Goal: Check status: Check status

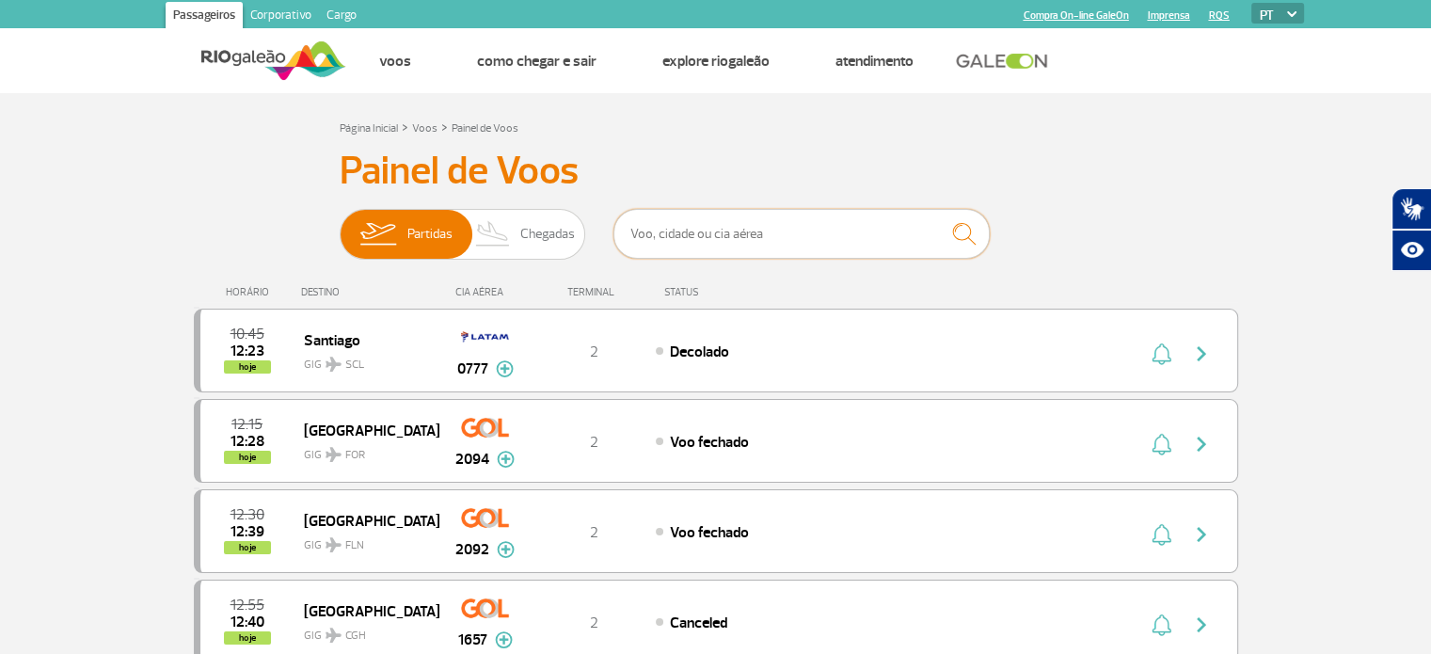
click at [644, 239] on input "text" at bounding box center [802, 234] width 376 height 50
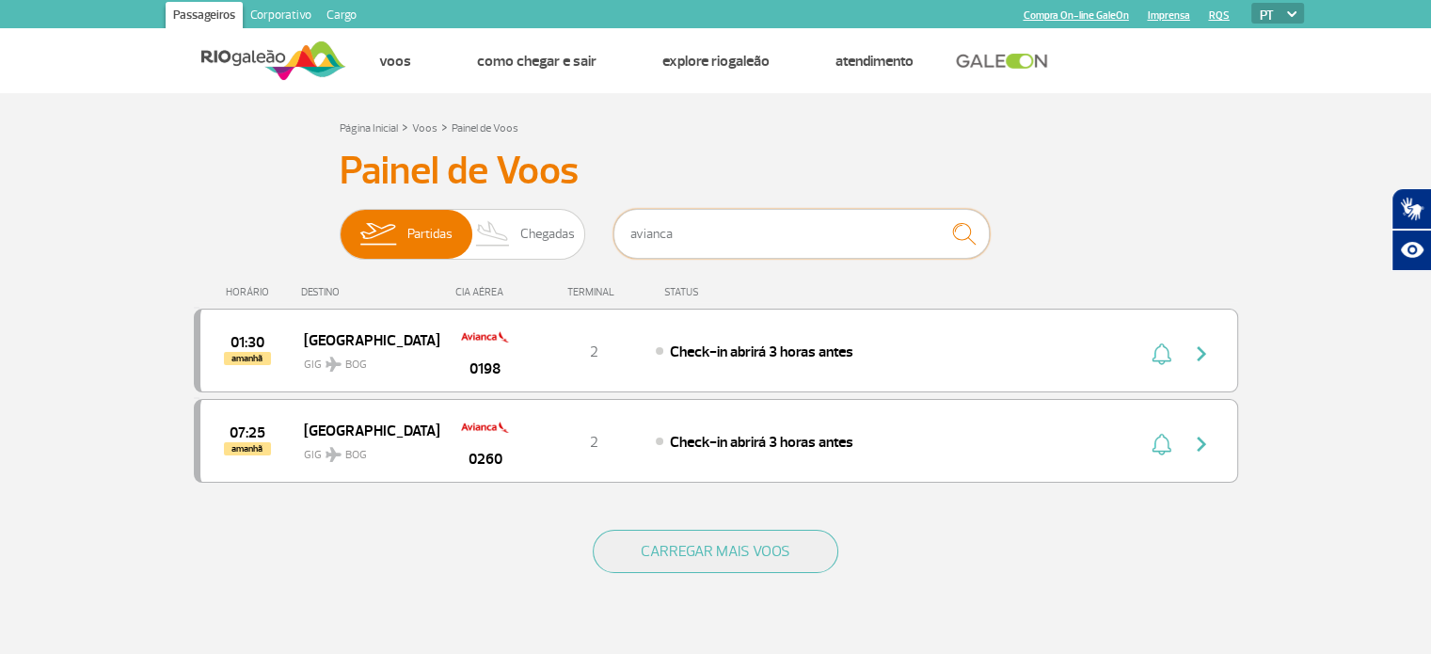
scroll to position [94, 0]
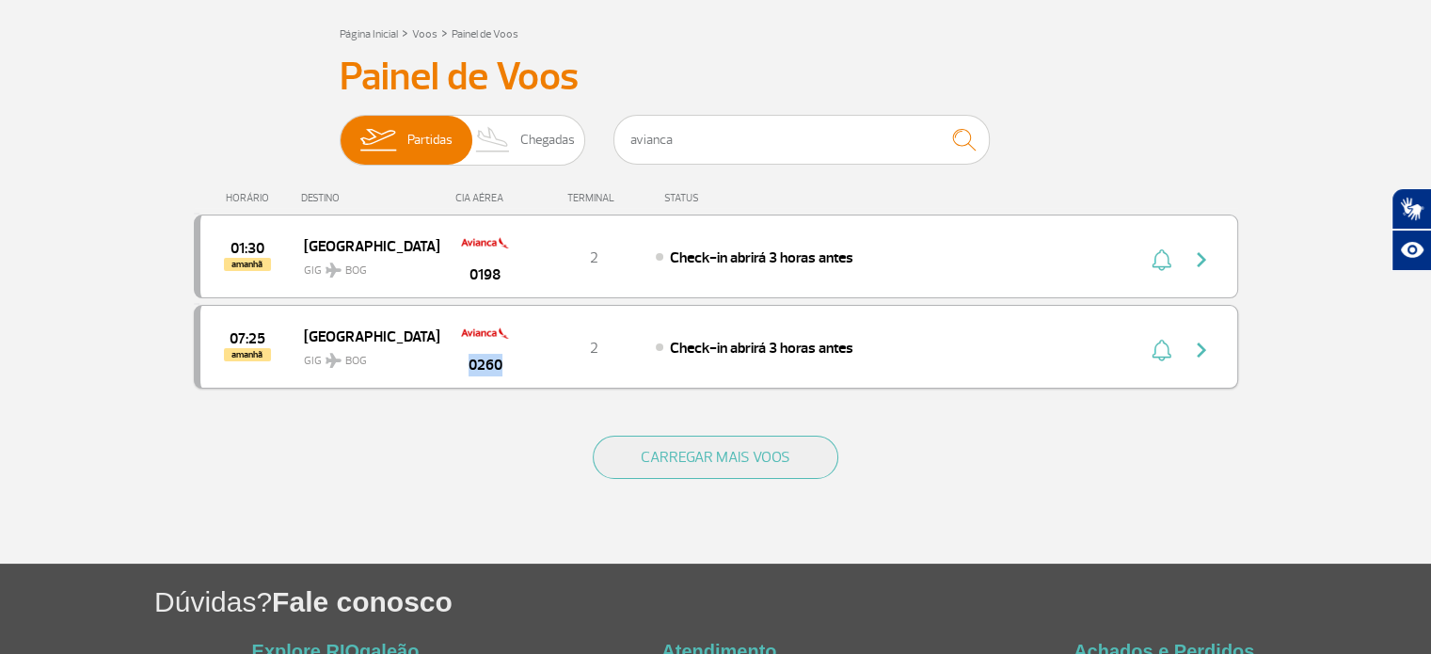
copy span "0260"
drag, startPoint x: 448, startPoint y: 364, endPoint x: 471, endPoint y: 459, distance: 97.7
click at [471, 459] on div "Página Inicial > Voos > Painel de Voos Painel de Voos Partidas Chegadas avianca…" at bounding box center [716, 293] width 1073 height 542
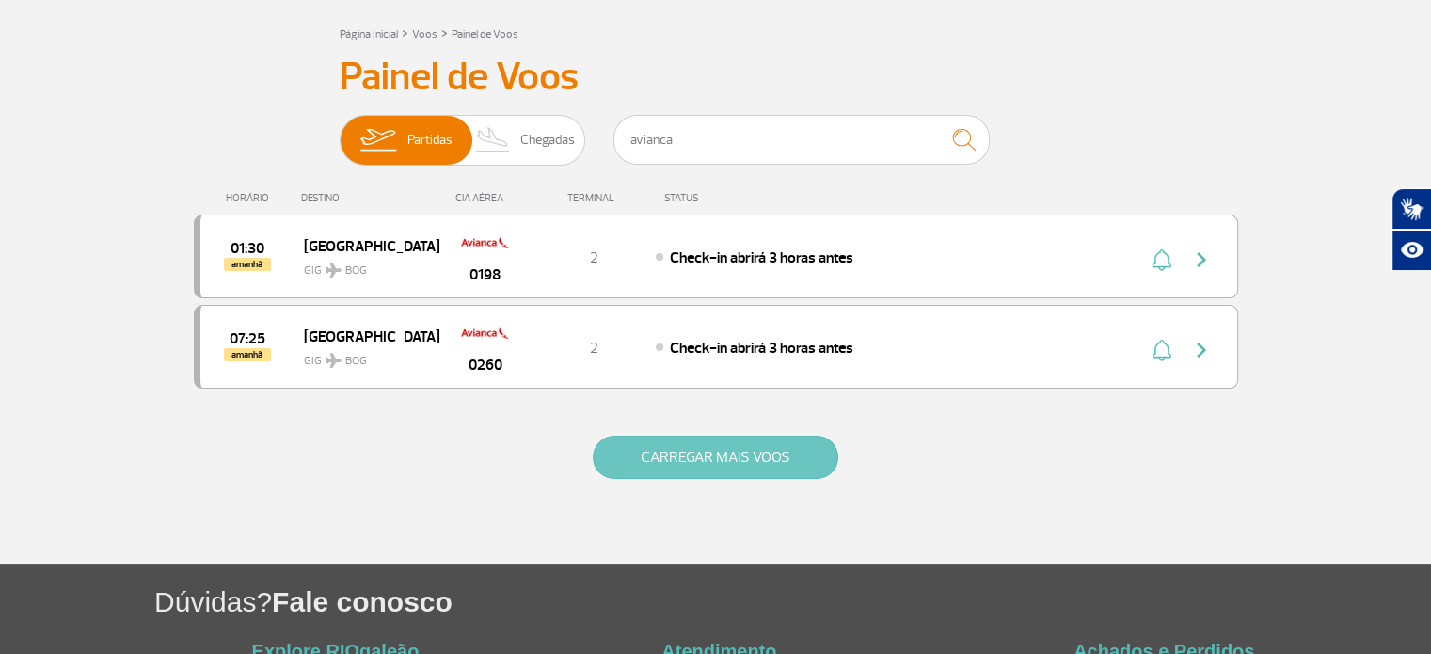
click at [698, 455] on button "CARREGAR MAIS VOOS" at bounding box center [716, 457] width 246 height 43
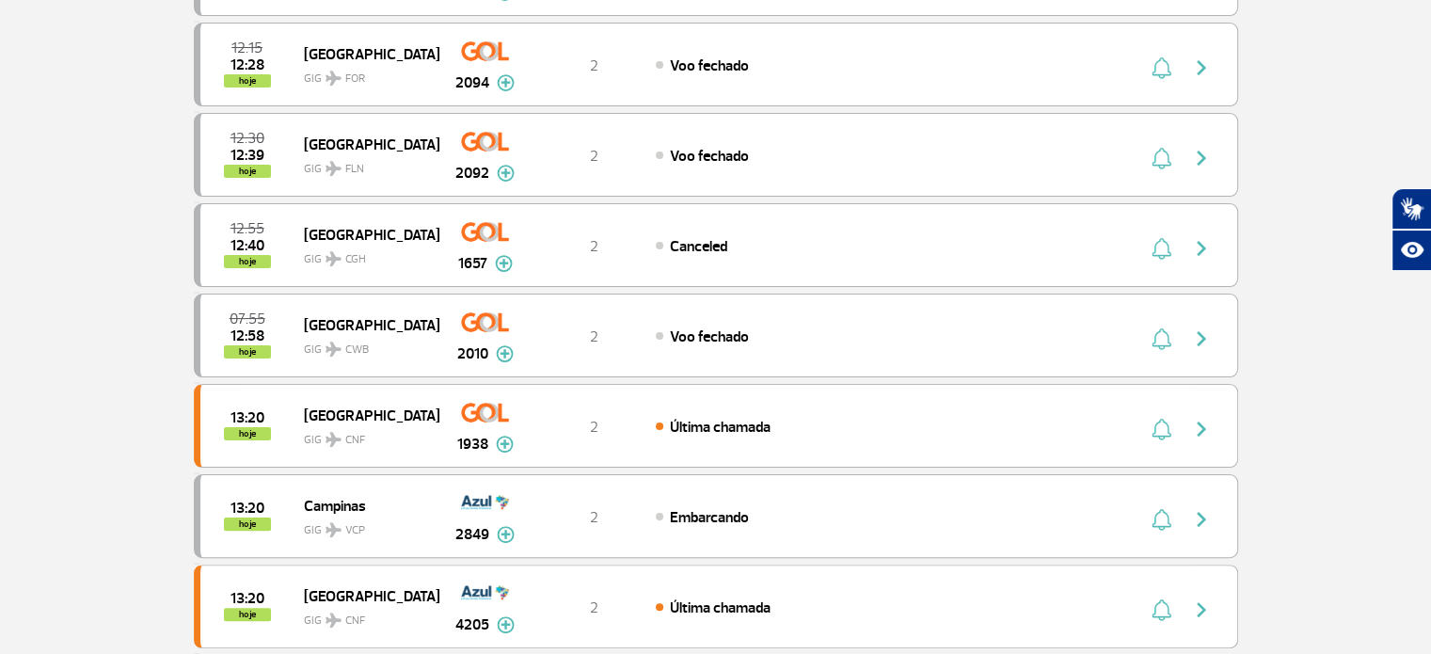
scroll to position [0, 0]
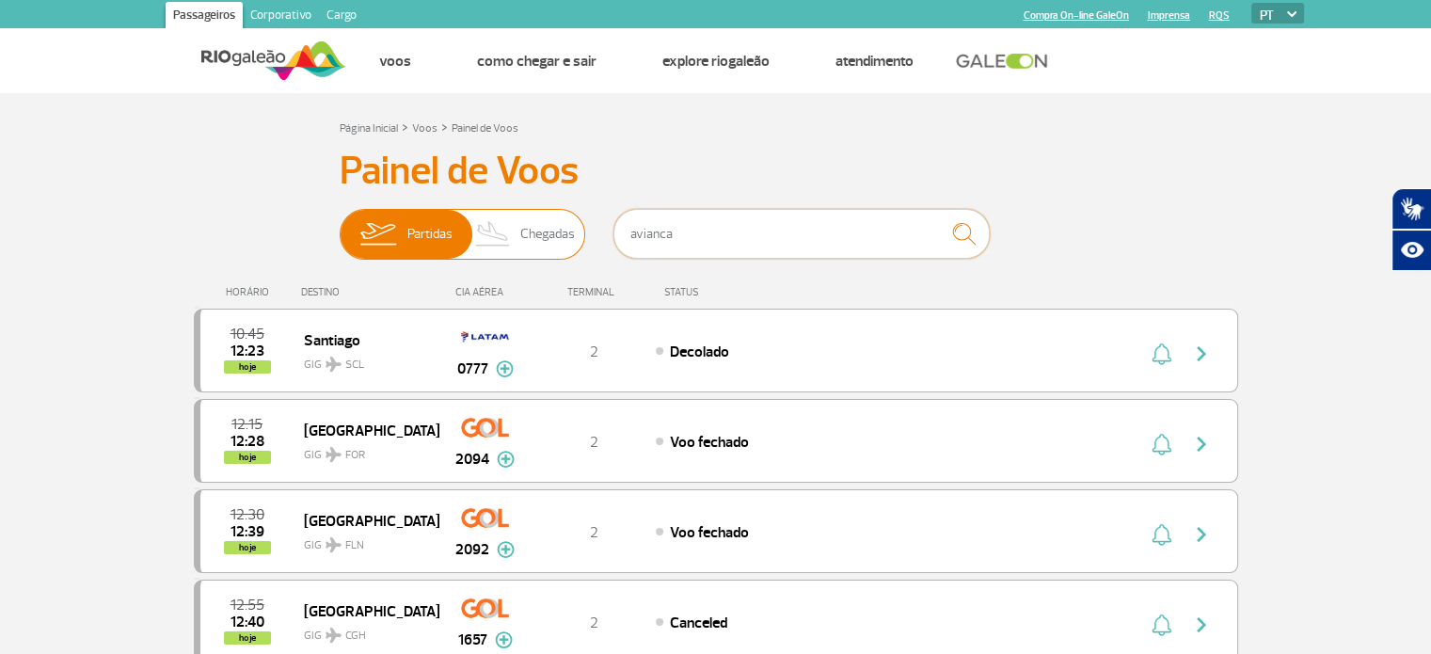
drag, startPoint x: 670, startPoint y: 238, endPoint x: 580, endPoint y: 225, distance: 91.3
click at [580, 225] on div "Partidas Chegadas avianca" at bounding box center [716, 237] width 753 height 56
type input "0260"
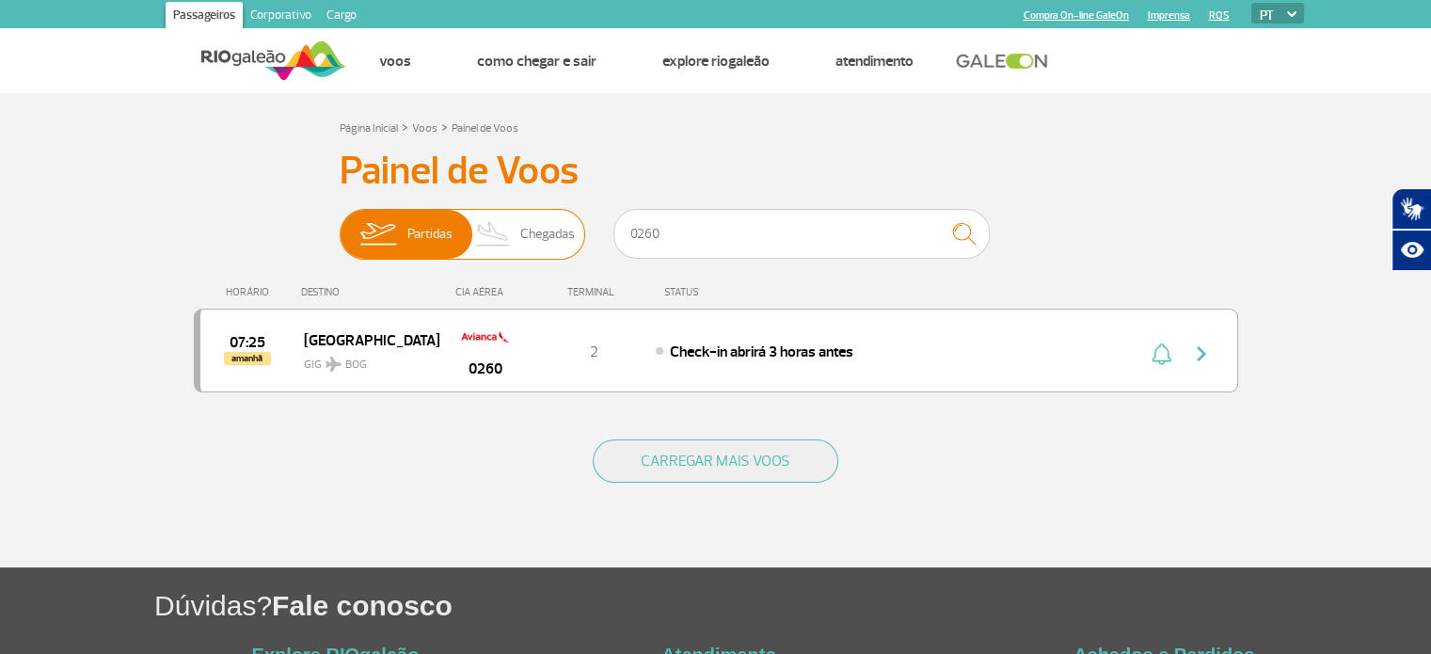
click at [513, 241] on img at bounding box center [494, 234] width 56 height 49
click at [340, 225] on input "Partidas Chegadas" at bounding box center [340, 225] width 0 height 0
